Goal: Information Seeking & Learning: Learn about a topic

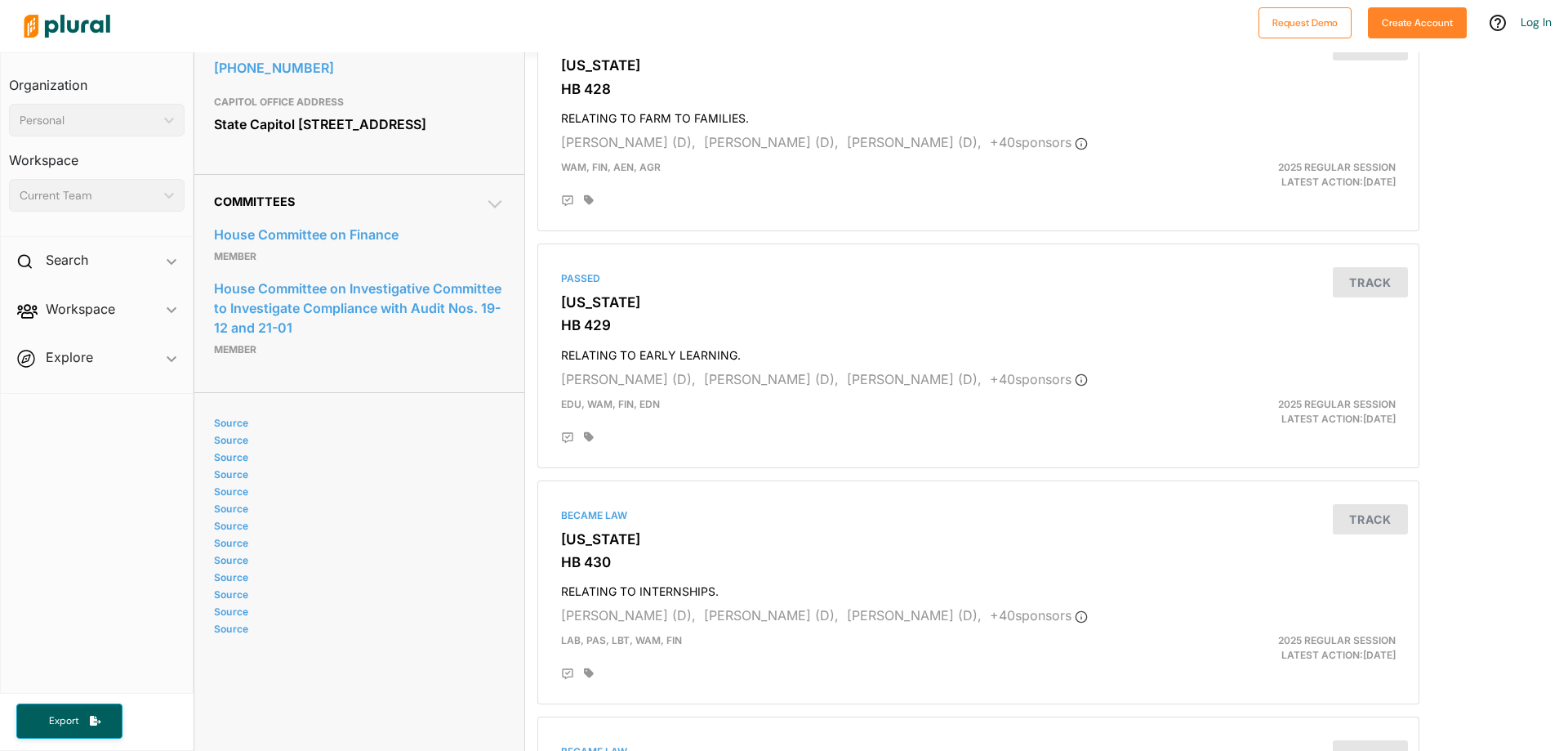
scroll to position [817, 0]
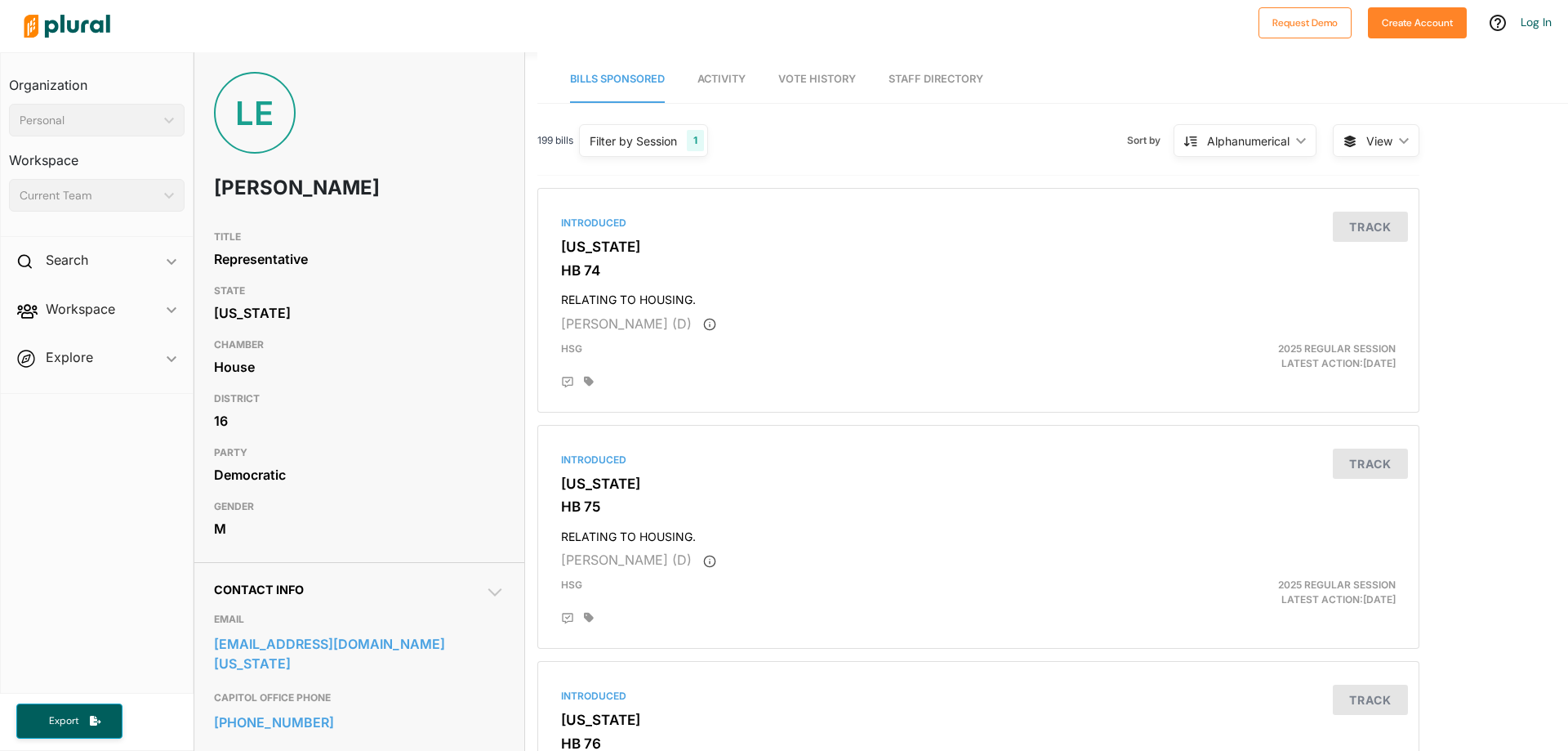
click at [459, 282] on h3 "STATE" at bounding box center [359, 291] width 290 height 20
